Goal: Task Accomplishment & Management: Complete application form

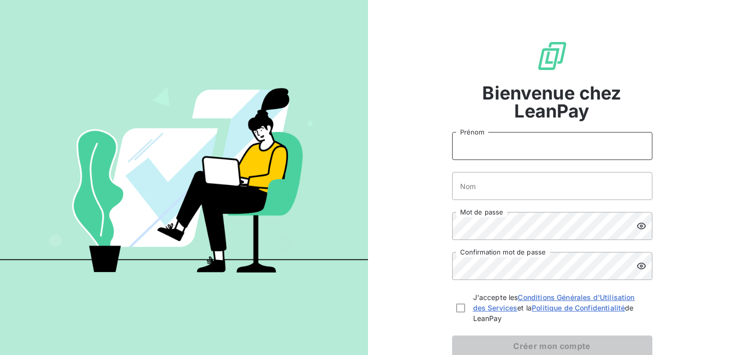
click at [482, 146] on input "Prénom" at bounding box center [552, 146] width 200 height 28
type input "[PERSON_NAME]"
click at [516, 183] on input "Nom" at bounding box center [552, 186] width 200 height 28
type input "Al-khatib"
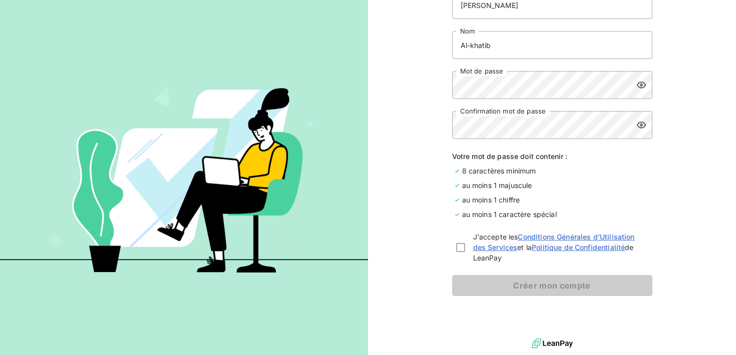
click at [644, 80] on icon at bounding box center [641, 85] width 10 height 10
click at [461, 246] on div at bounding box center [460, 247] width 9 height 9
checkbox input "true"
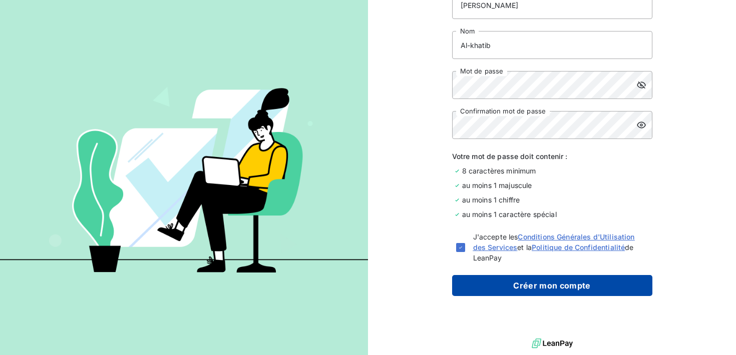
click at [490, 279] on button "Créer mon compte" at bounding box center [552, 285] width 200 height 21
